Goal: Obtain resource: Obtain resource

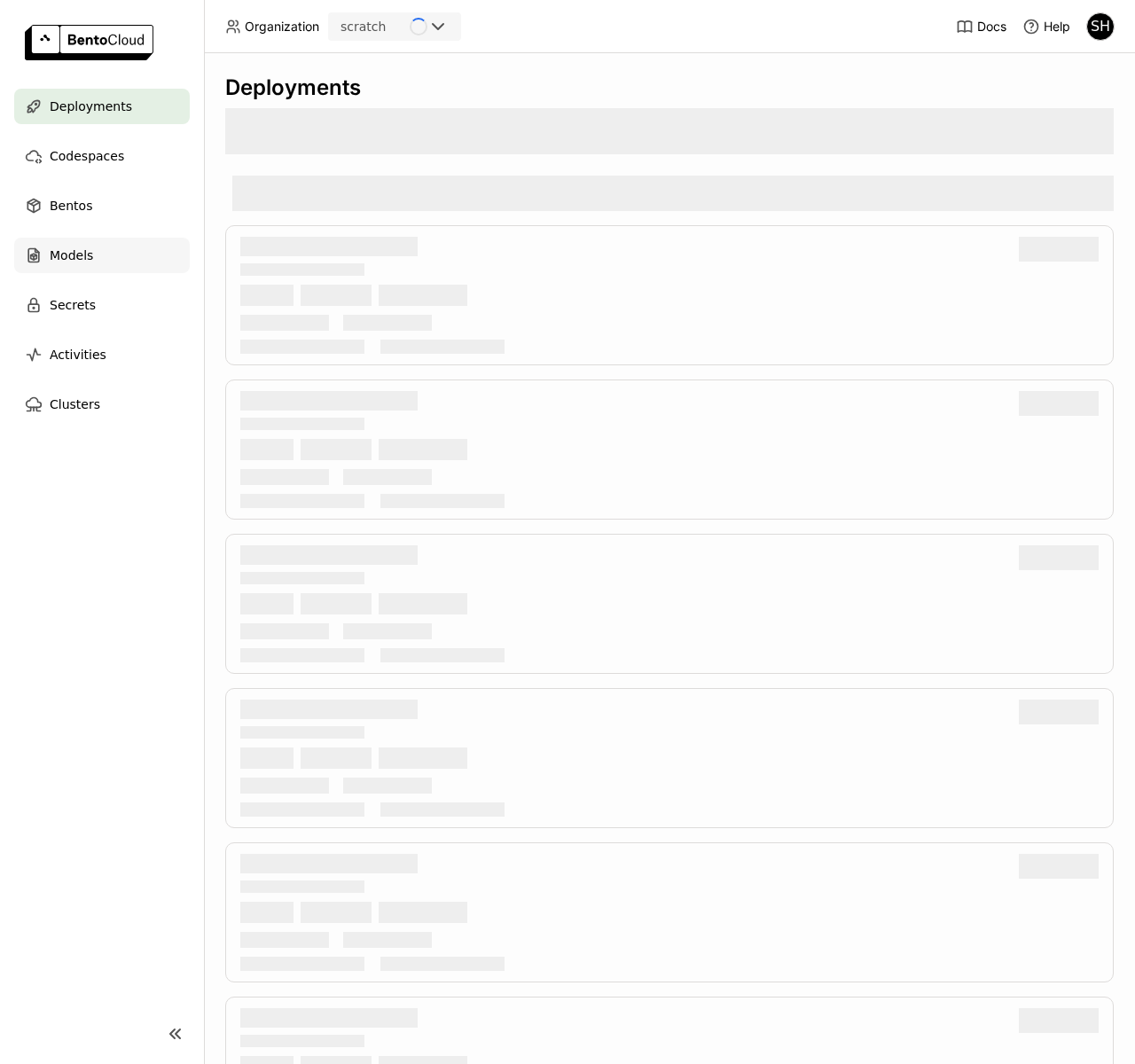
click at [93, 250] on div "Models" at bounding box center [101, 255] width 176 height 36
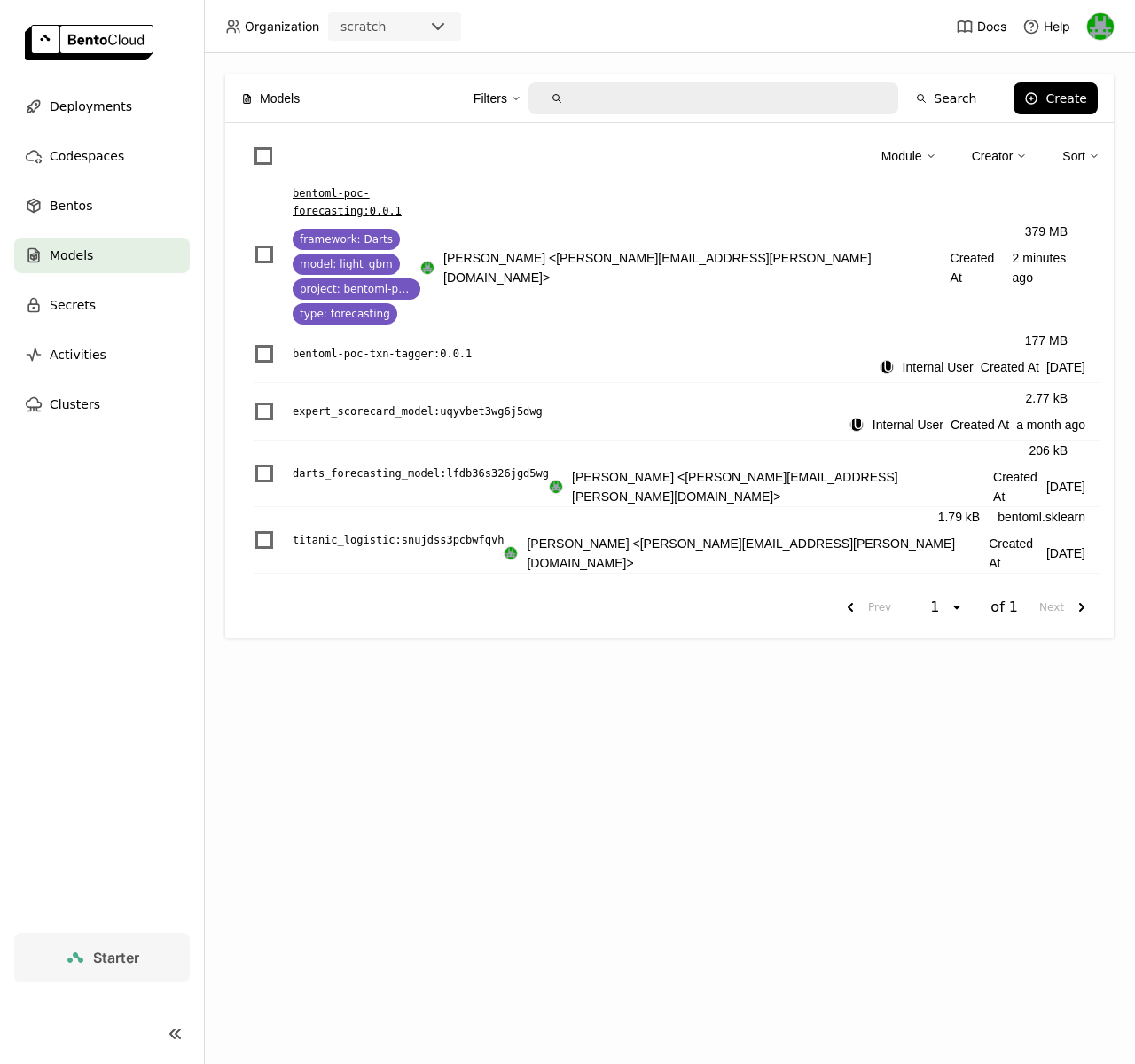
click at [366, 192] on p "bentoml-poc-forecasting : 0.0.1" at bounding box center [357, 202] width 128 height 36
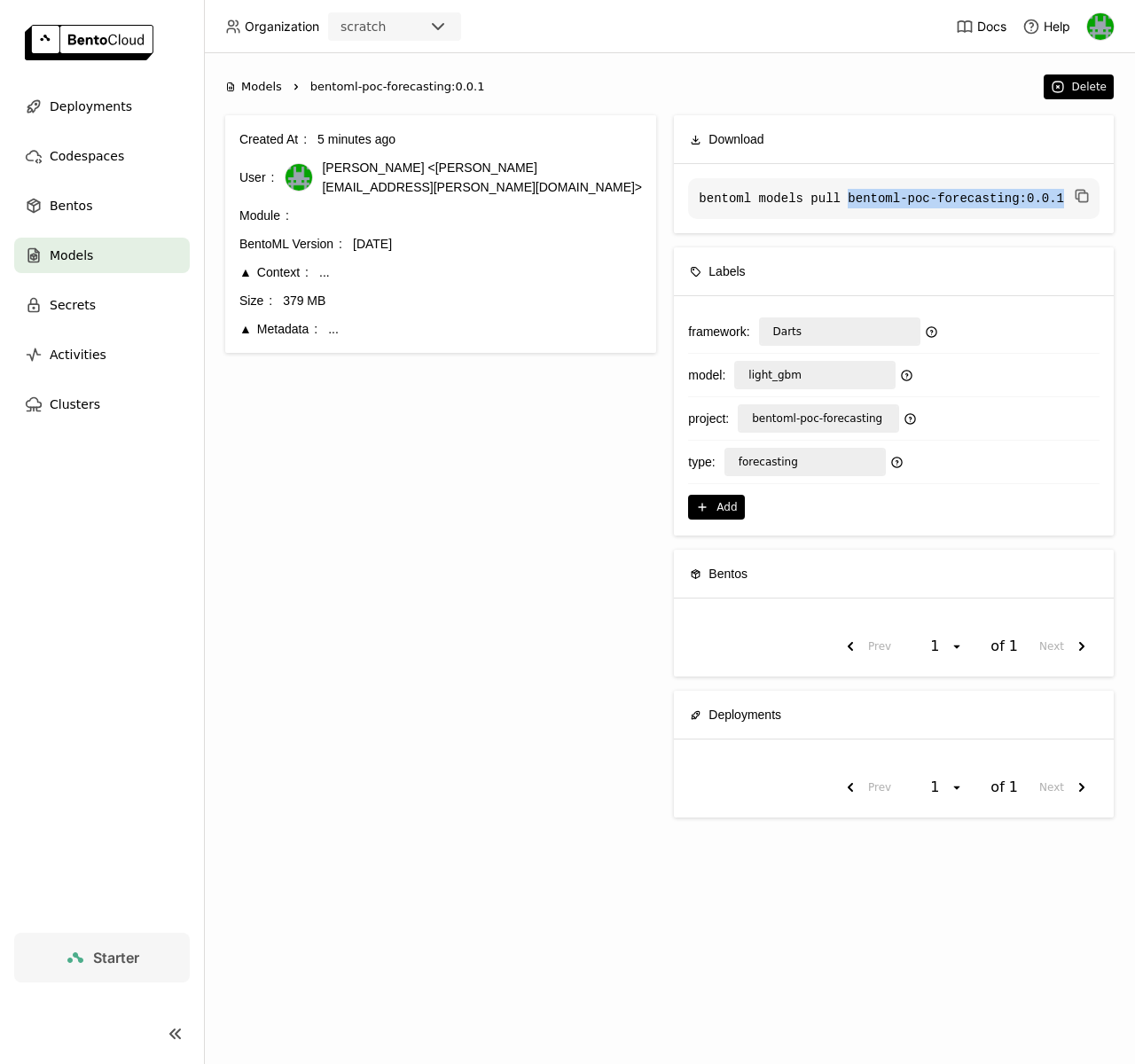
drag, startPoint x: 848, startPoint y: 200, endPoint x: 1060, endPoint y: 198, distance: 212.0
click at [1061, 197] on code "bentoml models pull bentoml-poc-forecasting:0.0.1" at bounding box center [894, 198] width 411 height 40
copy code "bentoml-poc-forecasting:0.0.1"
